Goal: Task Accomplishment & Management: Use online tool/utility

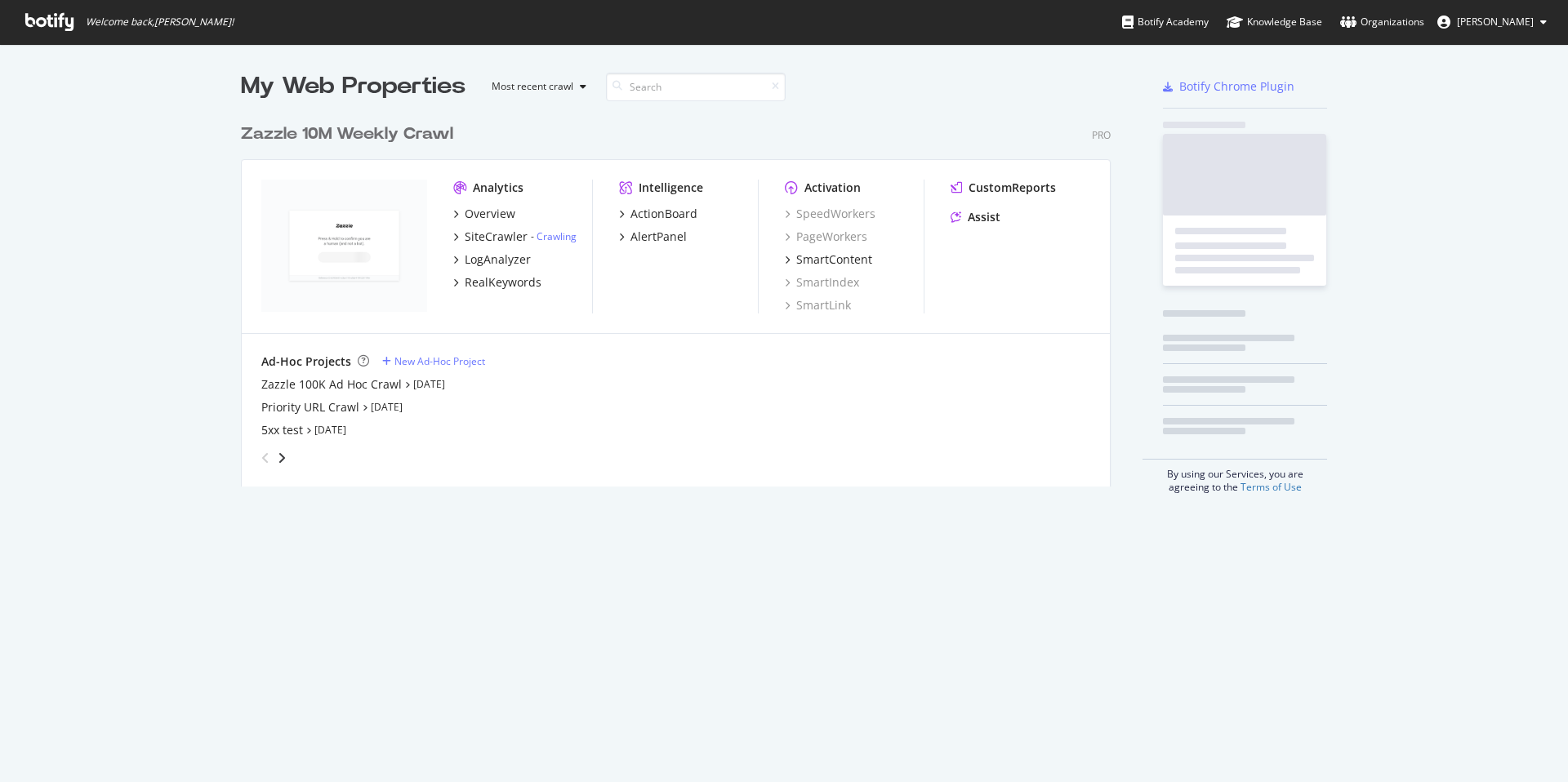
scroll to position [770, 1543]
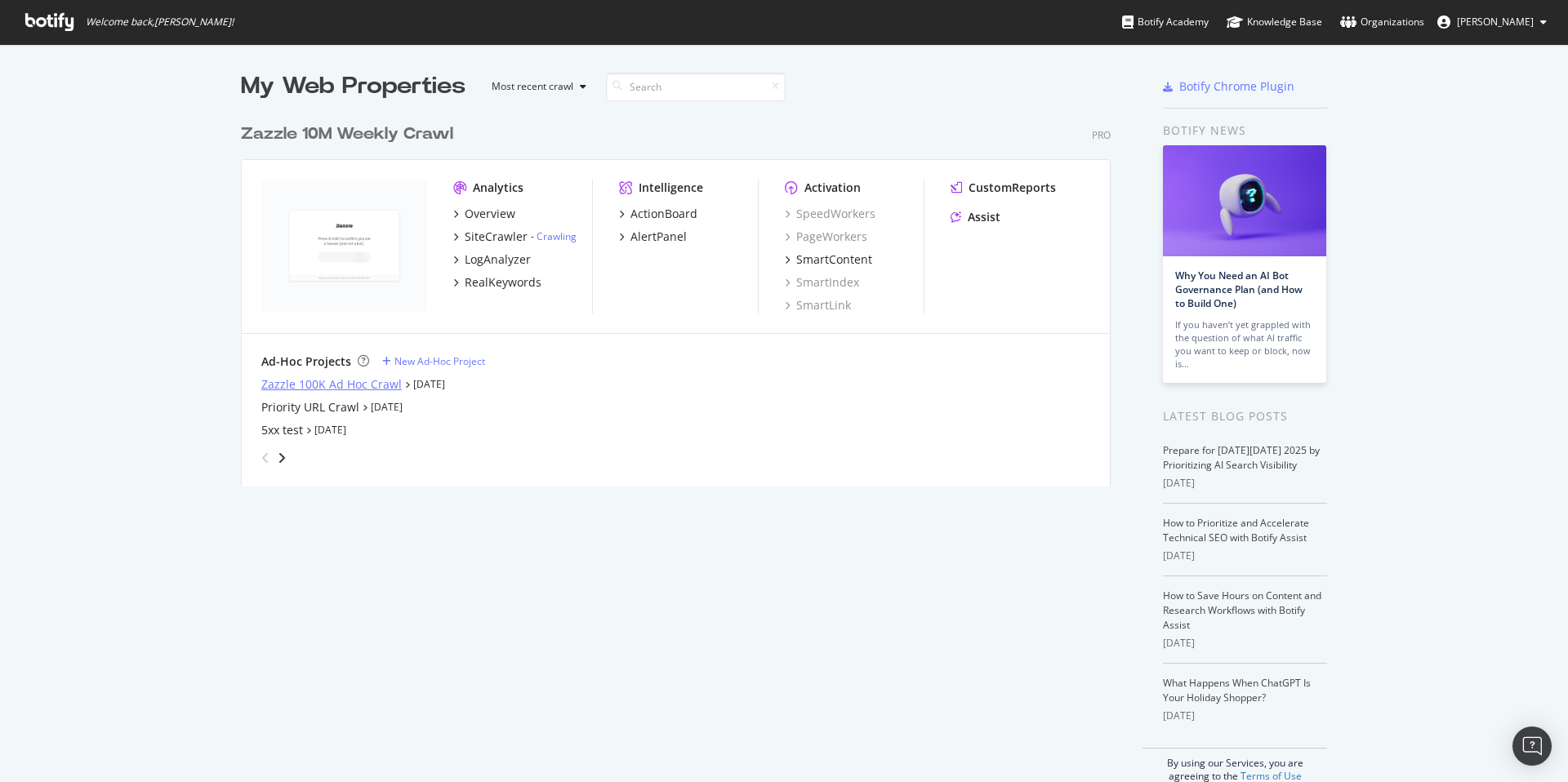
click at [372, 382] on div "Zazzle 100K Ad Hoc Crawl" at bounding box center [332, 385] width 141 height 16
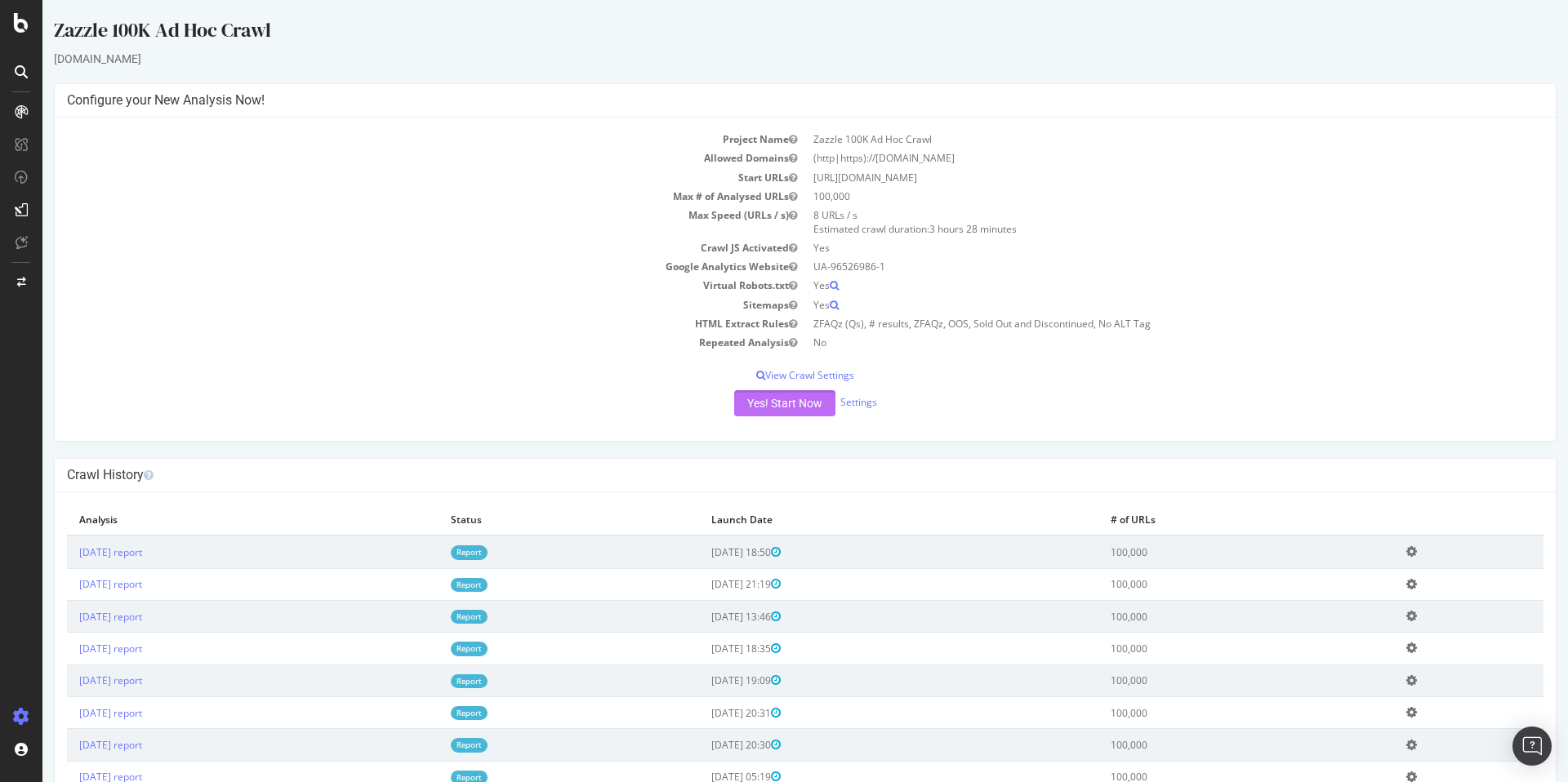
click at [805, 410] on button "Yes! Start Now" at bounding box center [784, 403] width 101 height 26
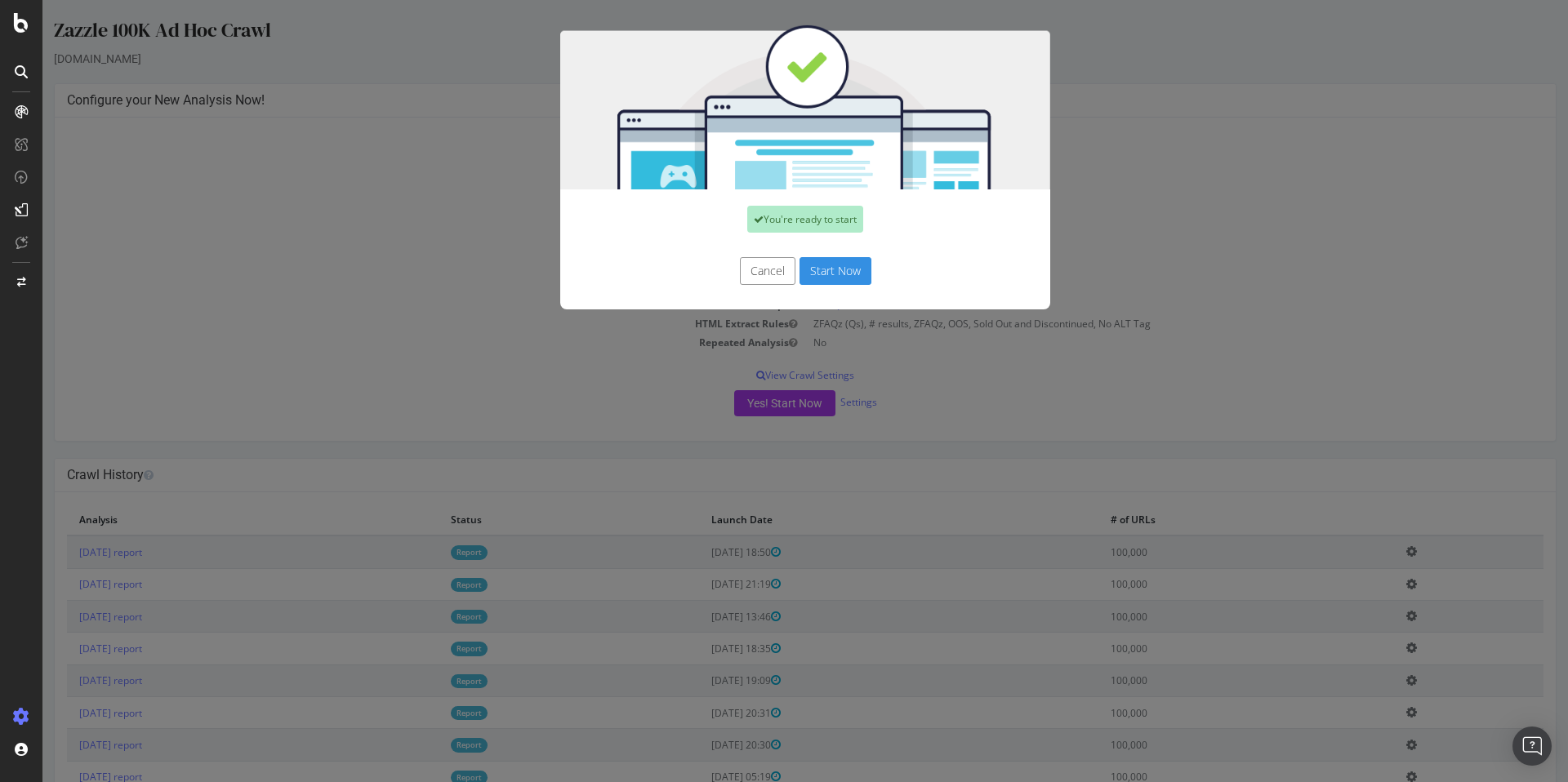
click at [847, 275] on button "Start Now" at bounding box center [835, 271] width 72 height 28
